Goal: Transaction & Acquisition: Purchase product/service

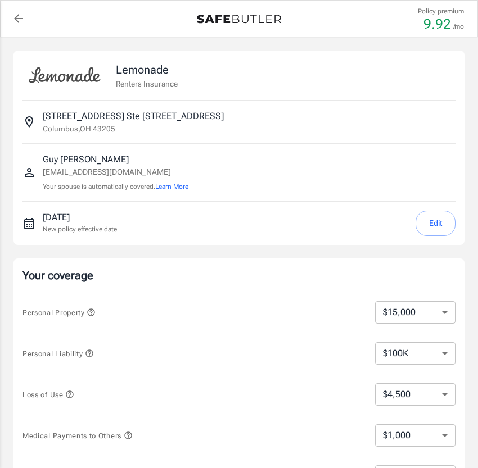
select select "15000"
select select "500"
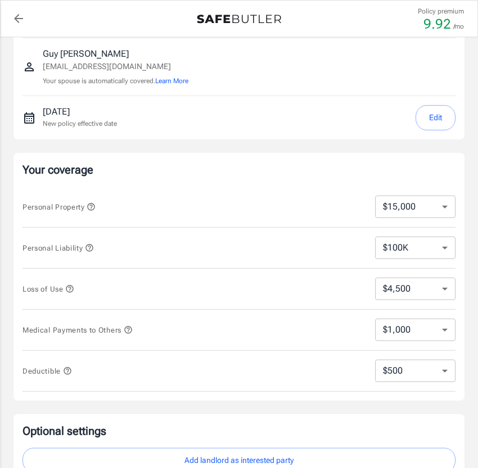
scroll to position [107, 0]
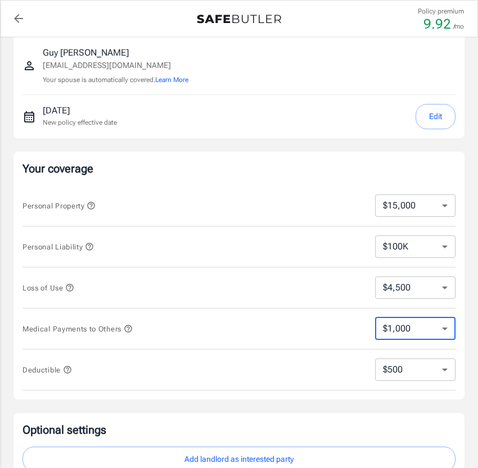
click at [440, 332] on select "$1,000 $3,000 $5,000" at bounding box center [415, 329] width 80 height 22
select select "5000"
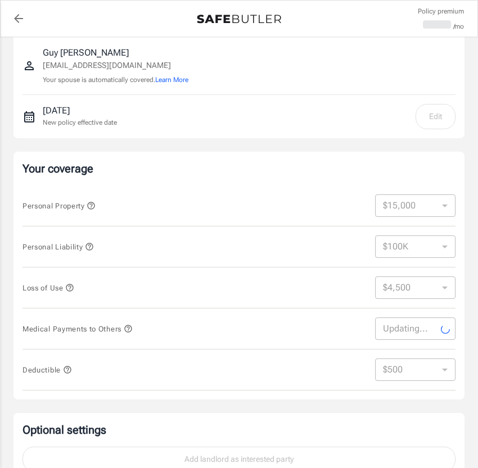
select select "5000"
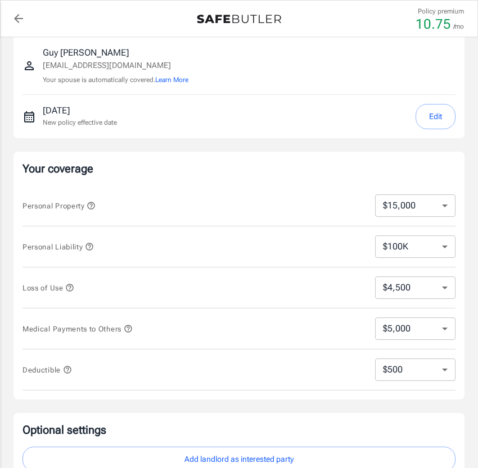
click at [133, 328] on icon "button" at bounding box center [128, 328] width 9 height 9
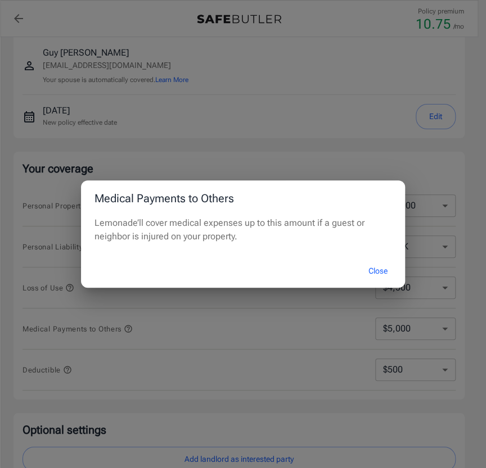
click at [384, 269] on button "Close" at bounding box center [377, 271] width 45 height 24
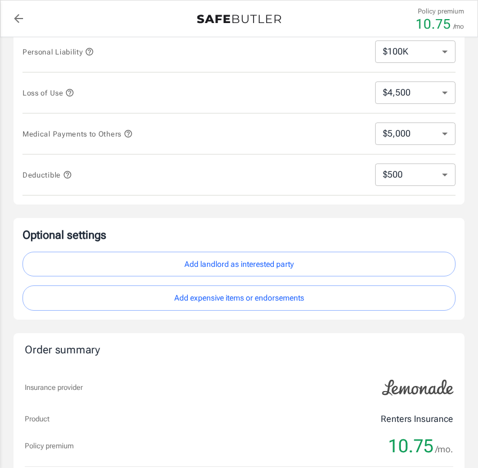
scroll to position [302, 0]
click at [444, 176] on select "$250 $500 $1,000 $2,500" at bounding box center [415, 174] width 80 height 22
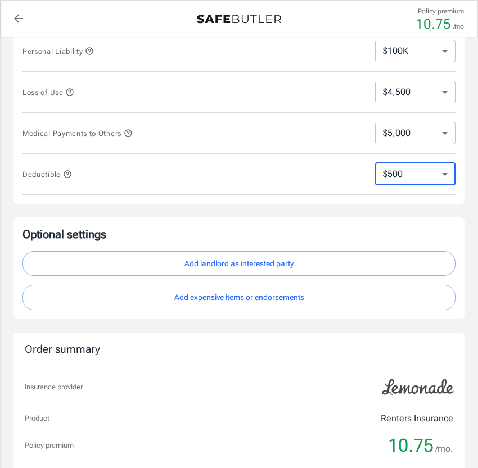
select select "250"
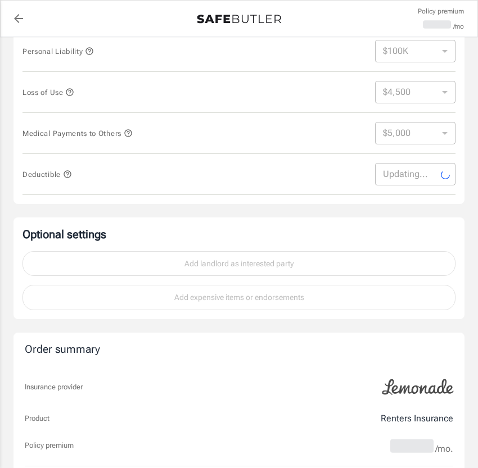
click at [463, 210] on div "Lemonade Renters Insurance [STREET_ADDRESS] [PERSON_NAME] [EMAIL_ADDRESS][DOMAI…" at bounding box center [238, 33] width 451 height 571
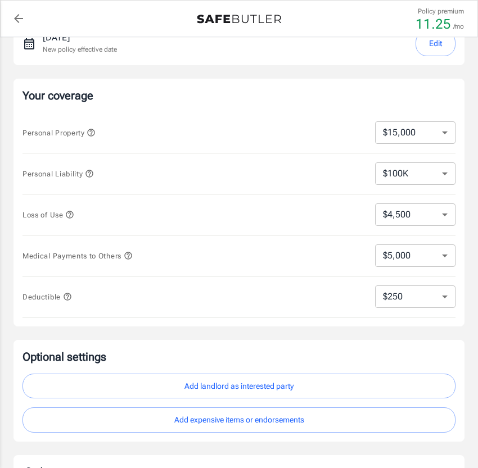
scroll to position [174, 0]
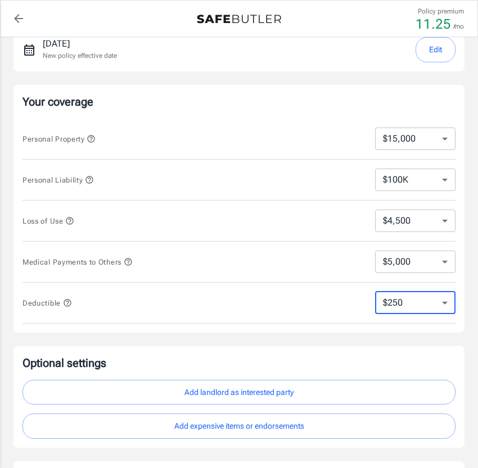
click at [437, 305] on select "$250 $500 $1,000 $2,500" at bounding box center [415, 303] width 80 height 22
select select "500"
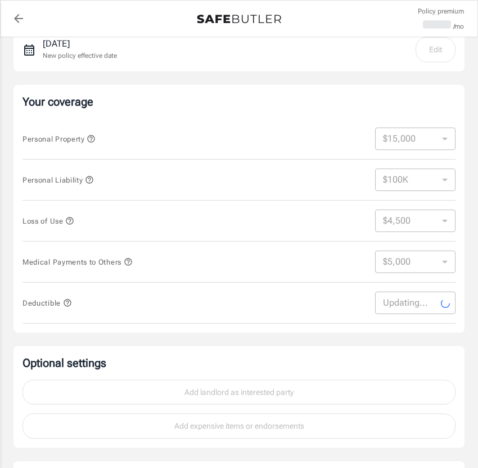
select select "500"
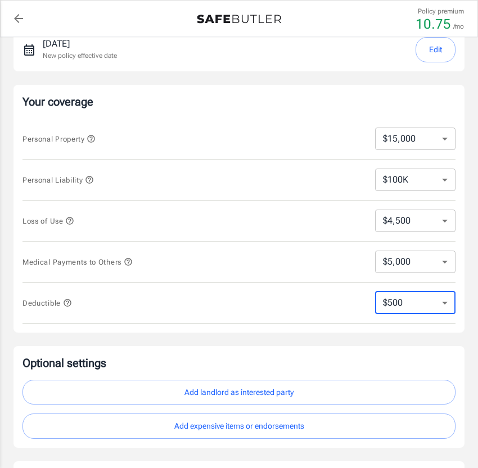
click at [442, 297] on select "$250 $500 $1,000 $2,500" at bounding box center [415, 303] width 80 height 22
click at [455, 307] on div "Your coverage Personal Property $10,000 $15,000 $20,000 $25,000 $30,000 $40,000…" at bounding box center [238, 209] width 451 height 248
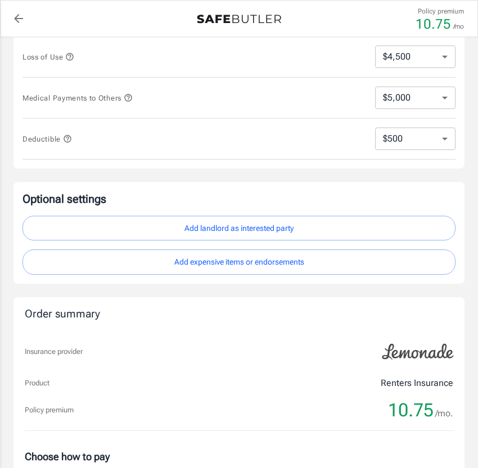
scroll to position [340, 0]
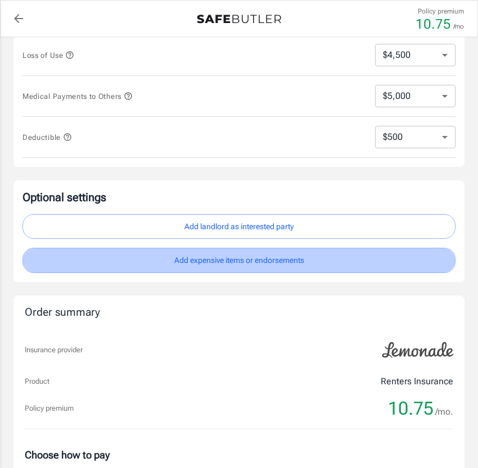
click at [266, 258] on button "Add expensive items or endorsements" at bounding box center [238, 260] width 433 height 25
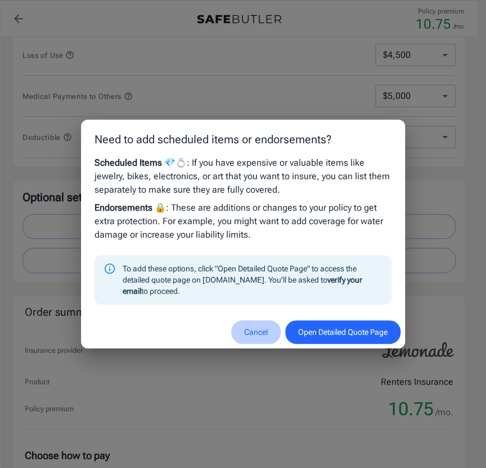
click at [246, 336] on button "Cancel" at bounding box center [255, 332] width 49 height 24
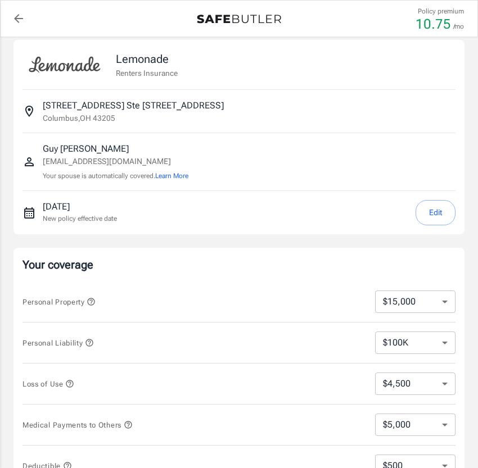
scroll to position [10, 0]
click at [429, 219] on button "Edit" at bounding box center [435, 213] width 40 height 25
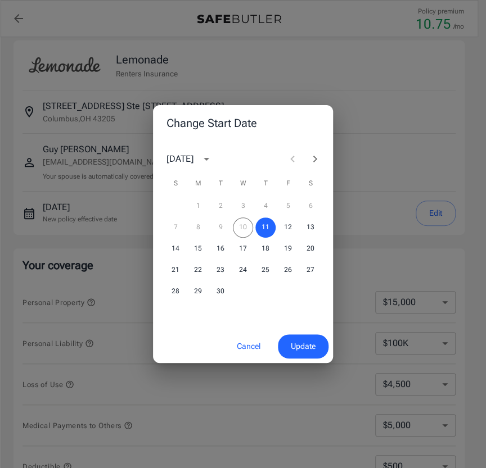
drag, startPoint x: 242, startPoint y: 225, endPoint x: 270, endPoint y: 298, distance: 78.5
click at [270, 298] on div "1 2 3 4 5 6 7 8 9 10 11 12 13 14 15 16 17 18 19 20 21 22 23 24 25 26 27 28 29 30" at bounding box center [243, 249] width 180 height 108
click at [243, 347] on button "Cancel" at bounding box center [248, 346] width 49 height 24
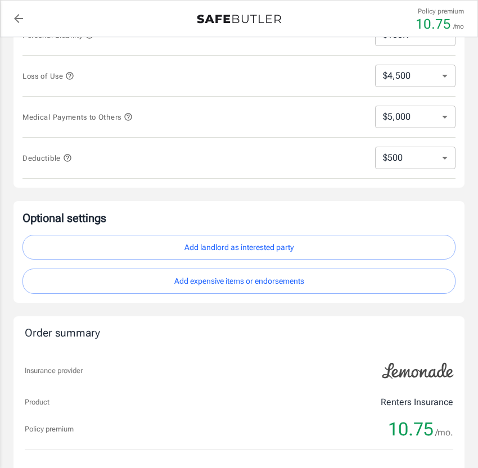
scroll to position [320, 0]
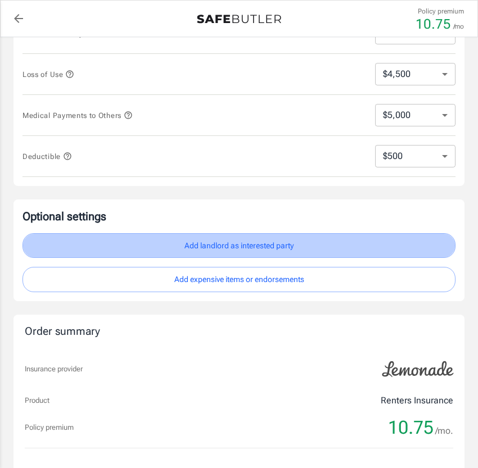
click at [250, 243] on button "Add landlord as interested party" at bounding box center [238, 245] width 433 height 25
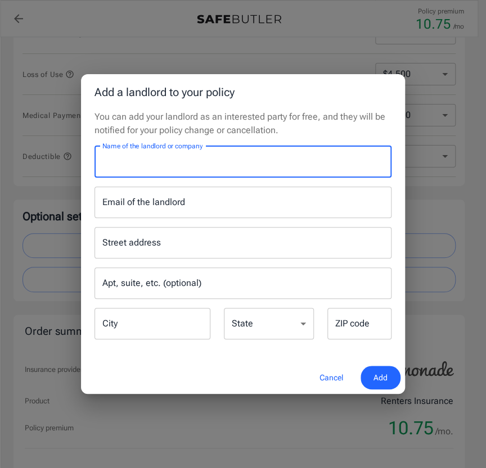
click at [184, 160] on input "Name of the landlord or company" at bounding box center [242, 161] width 297 height 31
type input "[PERSON_NAME] Community"
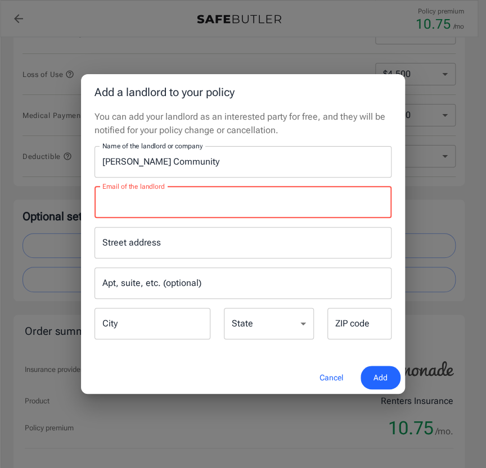
click at [187, 207] on input "Email of the landlord" at bounding box center [242, 202] width 297 height 31
paste input "[EMAIL_ADDRESS][DOMAIN_NAME]"
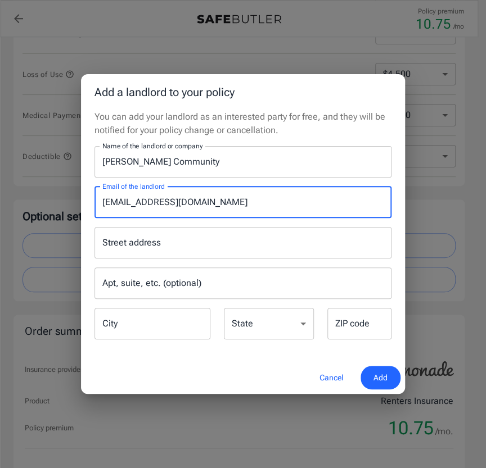
type input "[EMAIL_ADDRESS][DOMAIN_NAME]"
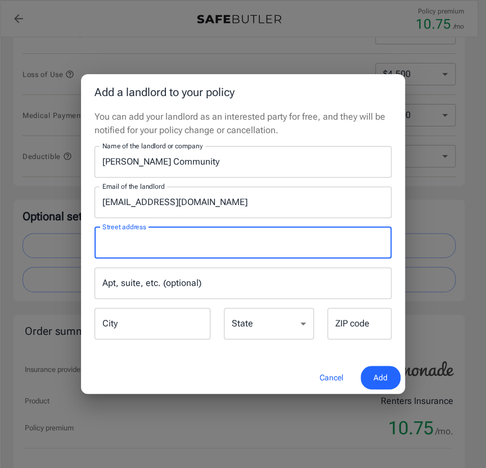
click at [192, 241] on input "Street address" at bounding box center [242, 242] width 287 height 21
type input "[STREET_ADDRESS]"
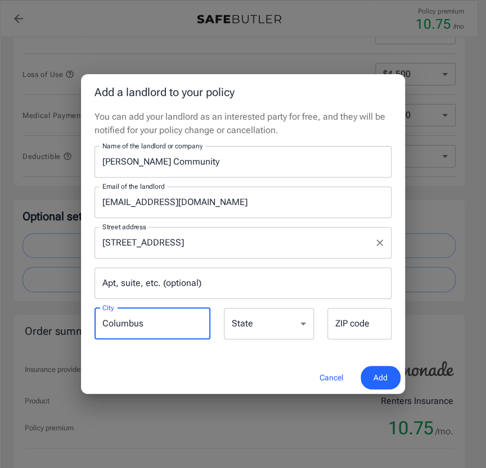
type input "Columbus"
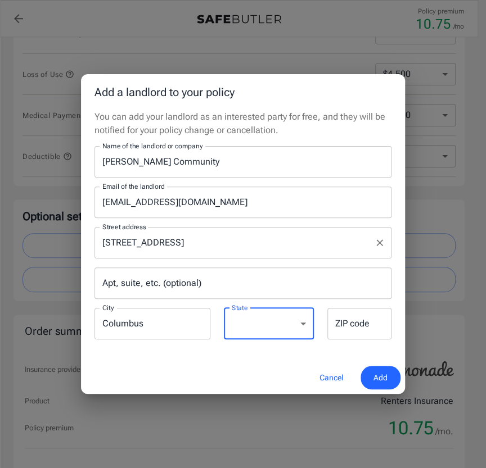
select select "OH"
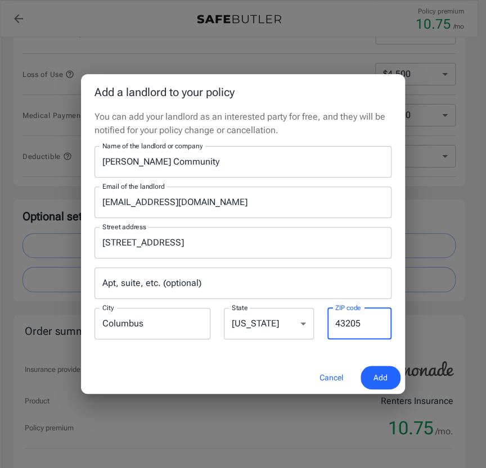
type input "43205"
click at [393, 293] on div "Apt, suite, etc. (optional) Apt, suite, etc. (optional)" at bounding box center [243, 283] width 310 height 31
click at [382, 385] on button "Add" at bounding box center [380, 378] width 40 height 24
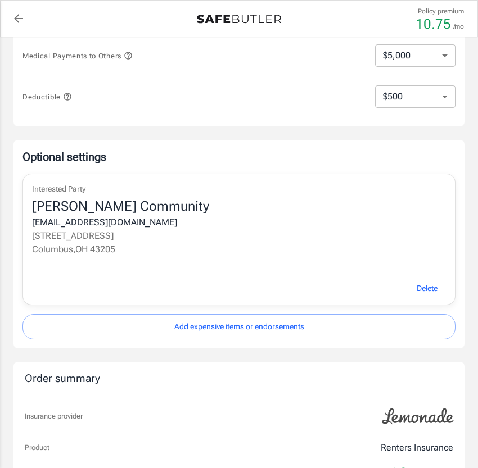
scroll to position [381, 0]
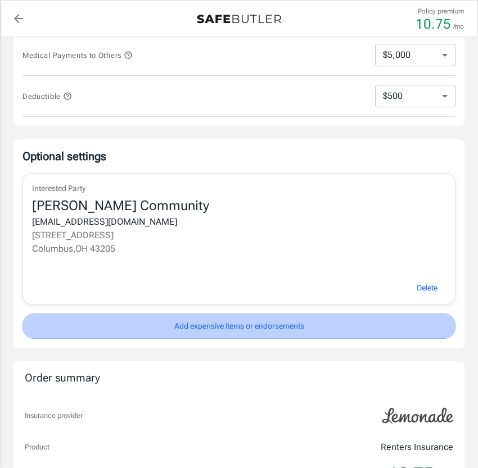
click at [295, 328] on button "Add expensive items or endorsements" at bounding box center [238, 326] width 433 height 25
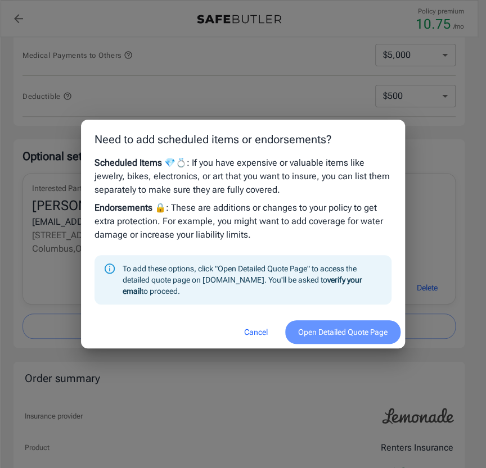
click at [311, 334] on button "Open Detailed Quote Page" at bounding box center [342, 332] width 115 height 24
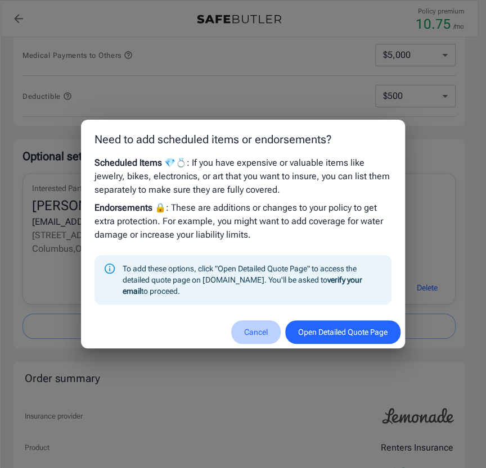
click at [250, 332] on button "Cancel" at bounding box center [255, 332] width 49 height 24
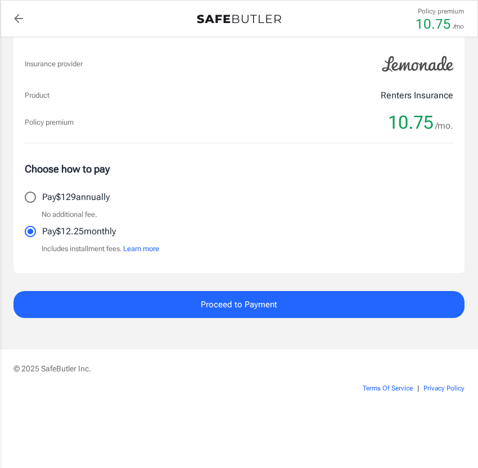
scroll to position [753, 0]
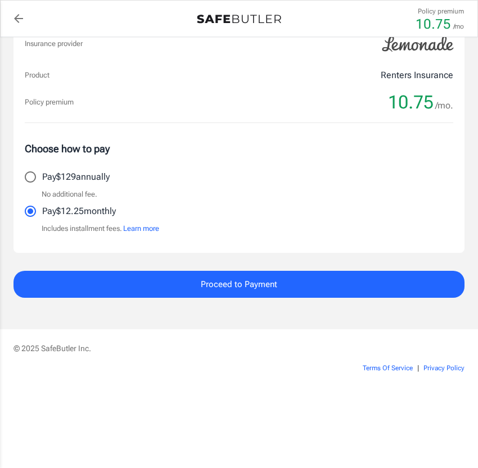
click at [206, 287] on span "Proceed to Payment" at bounding box center [239, 284] width 76 height 15
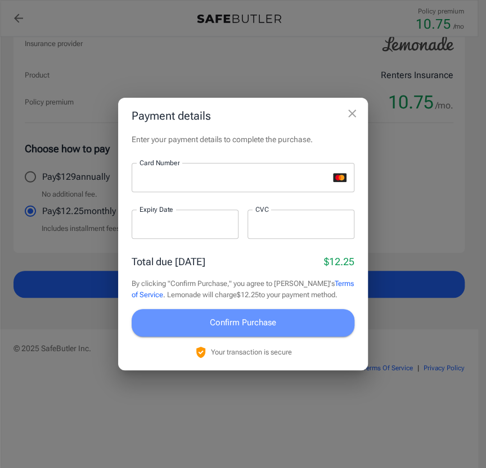
click at [247, 327] on span "Confirm Purchase" at bounding box center [243, 322] width 66 height 15
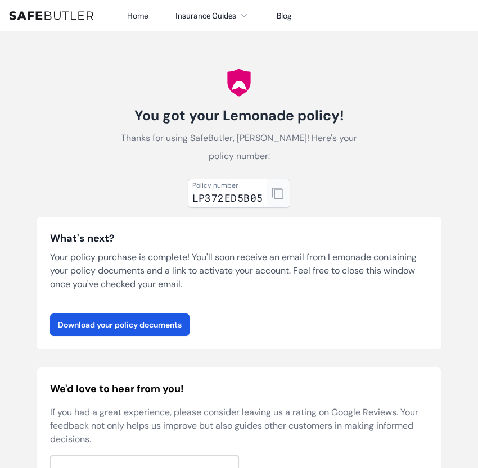
click at [284, 182] on button "button" at bounding box center [278, 193] width 24 height 29
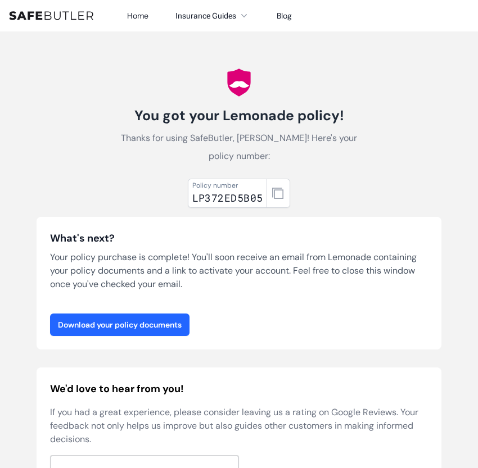
click at [137, 314] on link "Download your policy documents" at bounding box center [119, 325] width 139 height 22
